Goal: Transaction & Acquisition: Purchase product/service

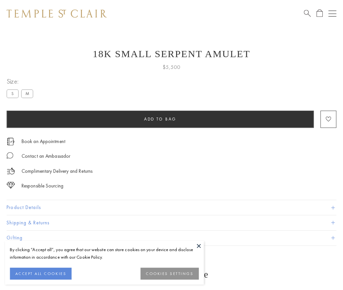
scroll to position [26, 0]
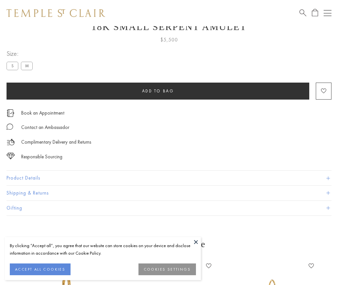
click at [158, 91] on span "Add to bag" at bounding box center [158, 91] width 32 height 6
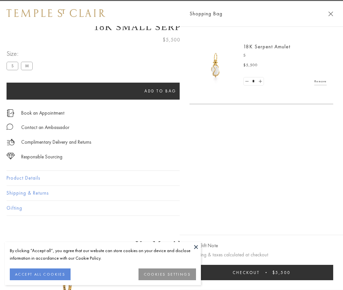
click at [307, 272] on button "Checkout $5,500" at bounding box center [261, 272] width 144 height 15
